Goal: Transaction & Acquisition: Subscribe to service/newsletter

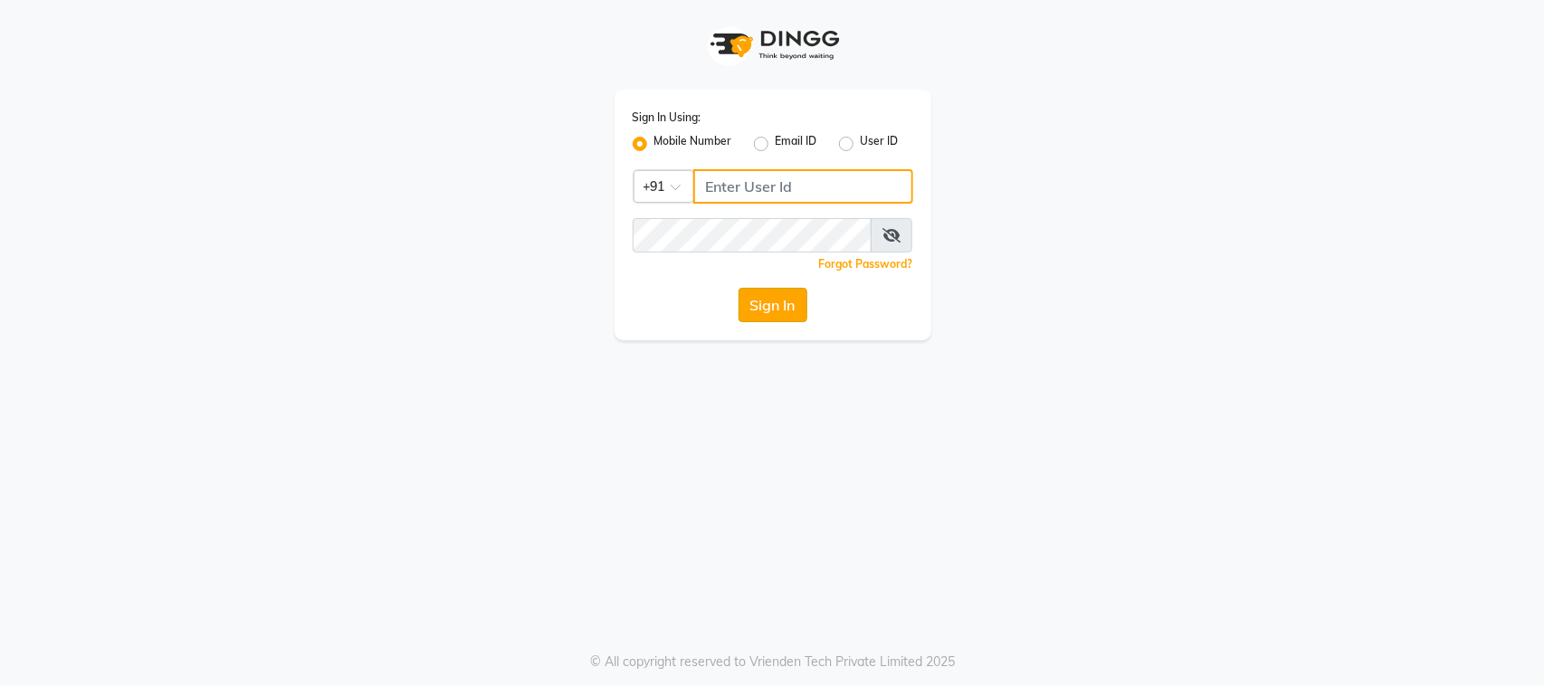
type input "9022833224"
click at [767, 300] on button "Sign In" at bounding box center [773, 305] width 69 height 34
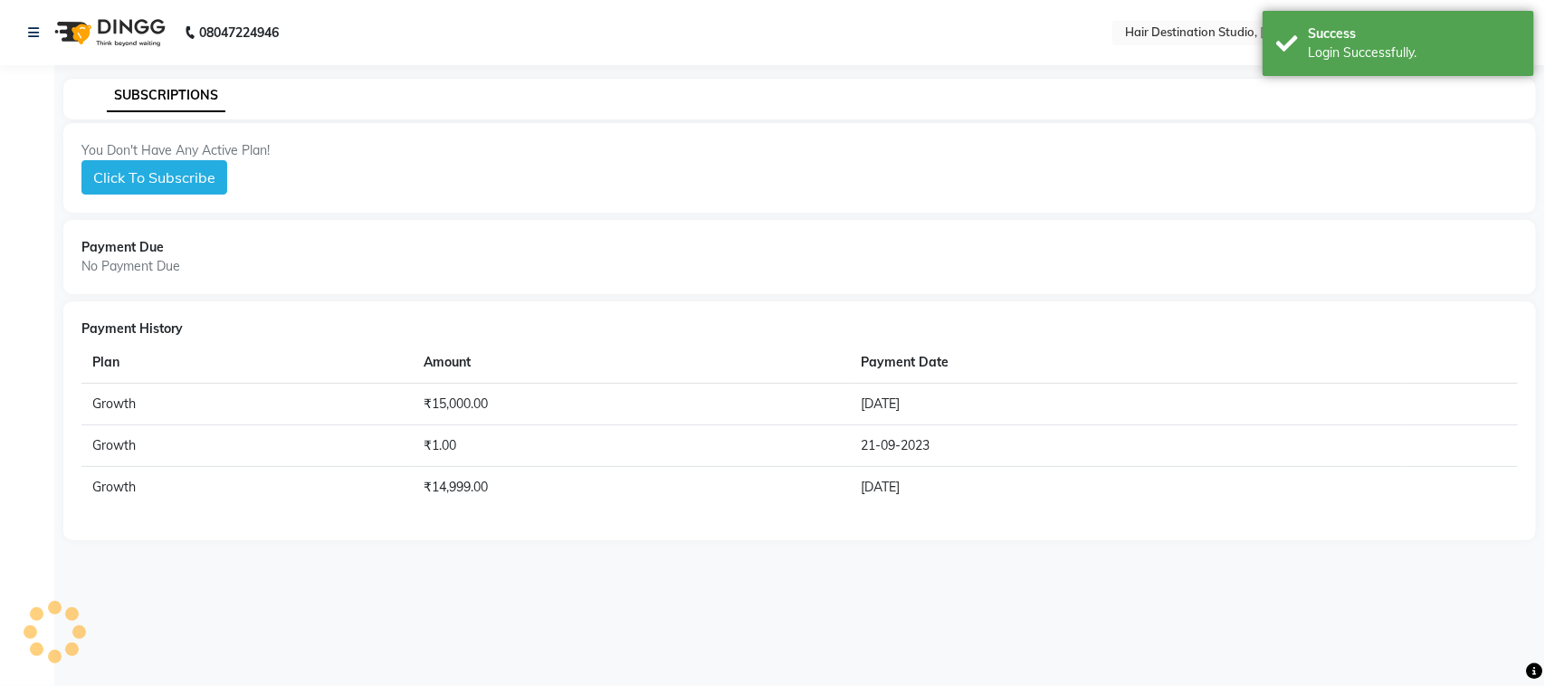
select select "en"
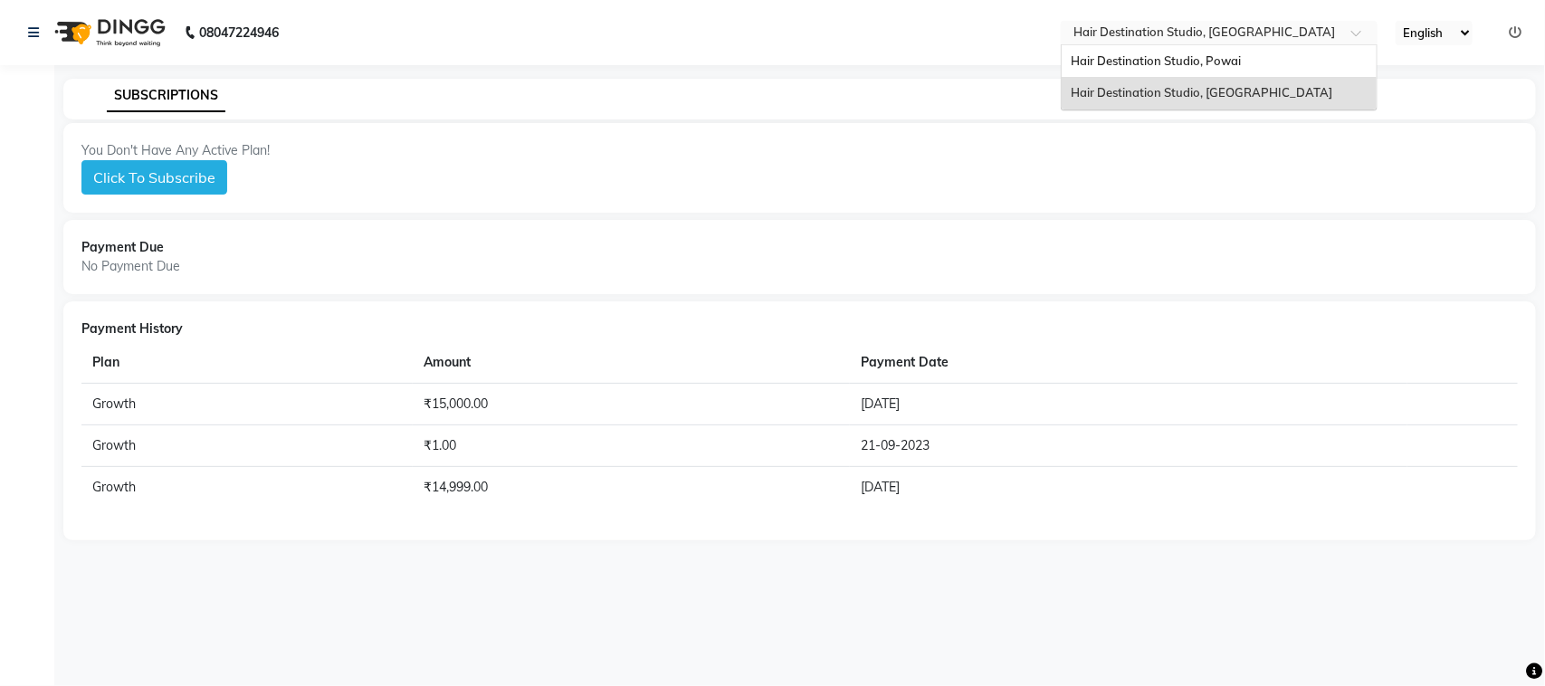
click at [1342, 36] on div at bounding box center [1219, 34] width 317 height 18
click at [1242, 64] on div "Hair Destination Studio, Powai" at bounding box center [1219, 61] width 315 height 33
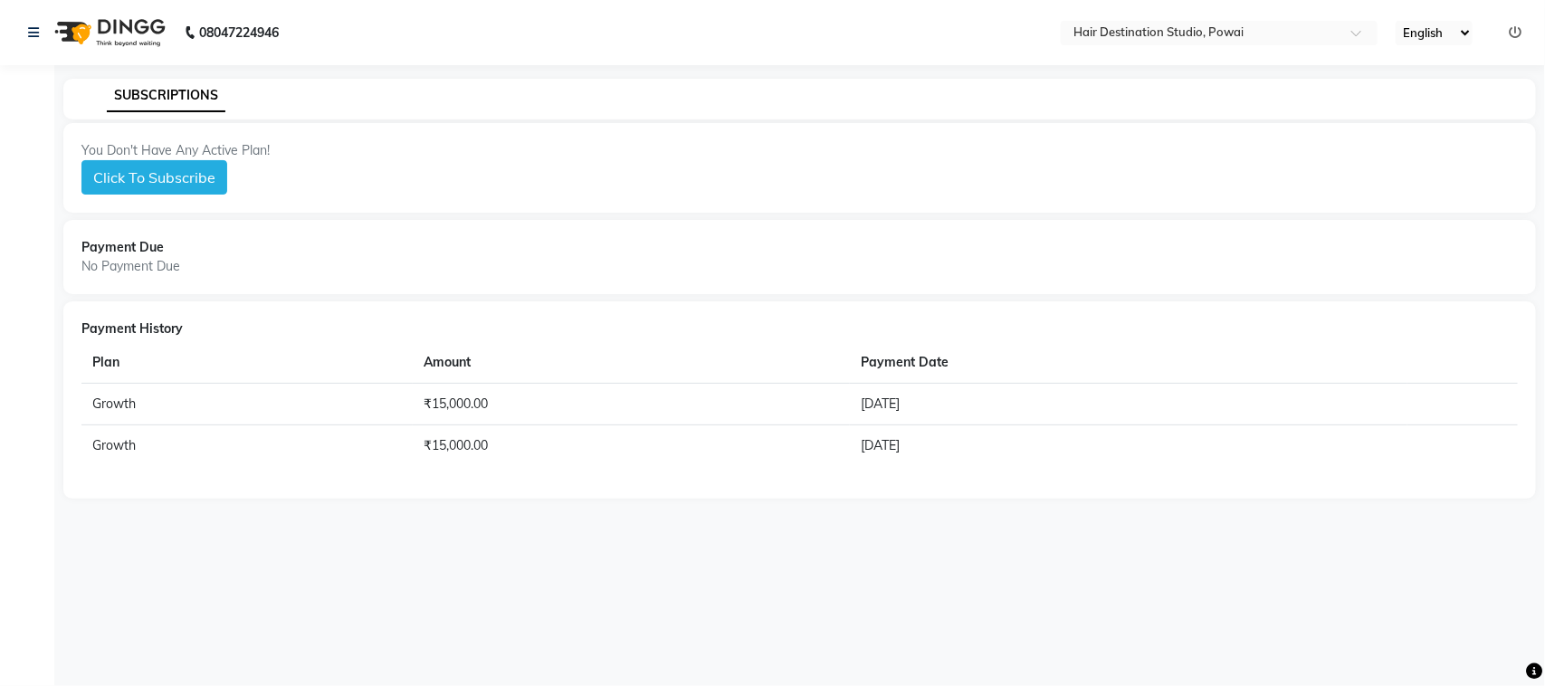
click at [143, 178] on button "Click To Subscribe" at bounding box center [154, 177] width 146 height 34
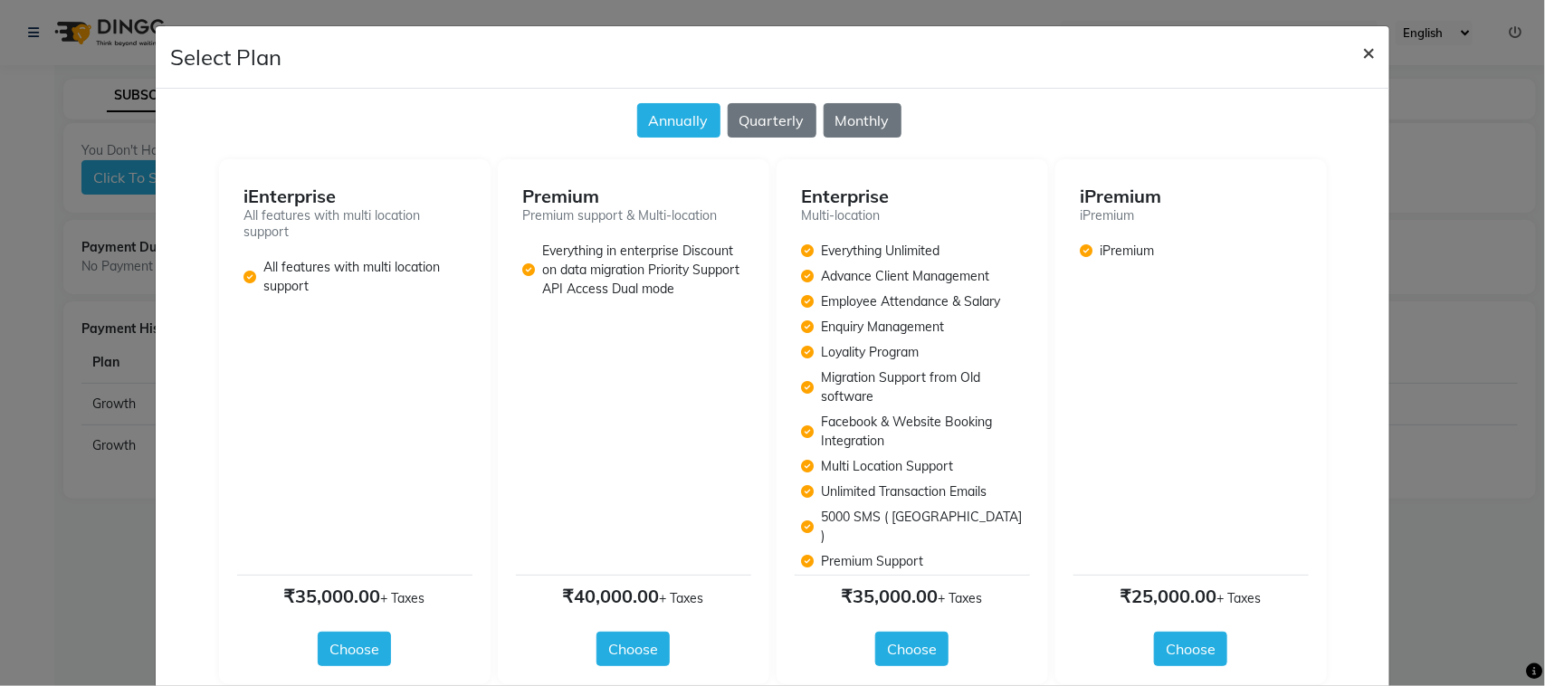
click at [1363, 47] on span "×" at bounding box center [1369, 51] width 13 height 27
